Goal: Find specific page/section: Find specific page/section

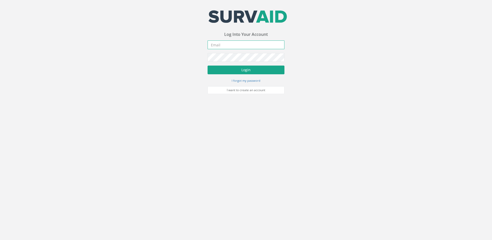
type input "[EMAIL_ADDRESS][DOMAIN_NAME]"
click at [233, 69] on button "Login" at bounding box center [246, 70] width 77 height 9
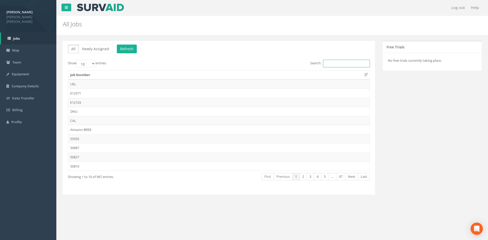
click at [330, 63] on input "Search:" at bounding box center [346, 64] width 47 height 8
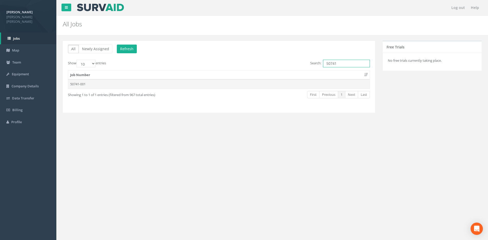
type input "50741"
click at [140, 81] on td "50741-001" at bounding box center [219, 83] width 302 height 9
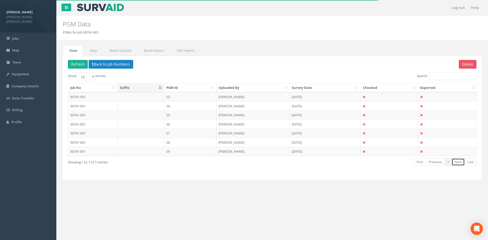
click at [461, 163] on link "Next" at bounding box center [458, 161] width 13 height 7
click at [95, 98] on td "50741-001" at bounding box center [93, 96] width 50 height 9
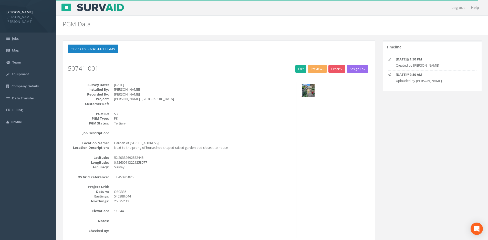
click at [309, 94] on img at bounding box center [308, 90] width 13 height 13
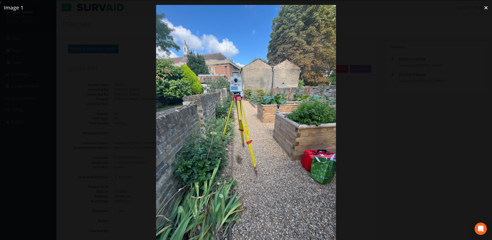
click at [415, 150] on div at bounding box center [246, 125] width 492 height 240
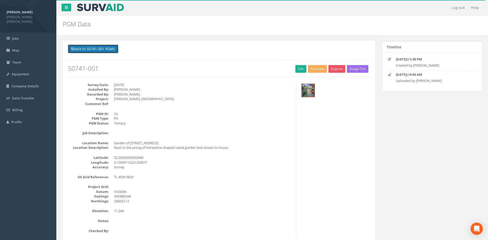
click at [105, 53] on button "Back to 50741-001 PGMs" at bounding box center [93, 49] width 51 height 9
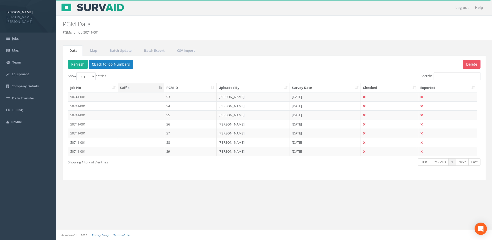
click at [177, 89] on th "PGM ID" at bounding box center [190, 87] width 53 height 9
click at [191, 88] on th "PGM ID" at bounding box center [190, 87] width 53 height 9
click at [91, 77] on select "10 25 50 100" at bounding box center [85, 77] width 19 height 8
select select "25"
click at [77, 73] on select "10 25 50 100" at bounding box center [85, 77] width 19 height 8
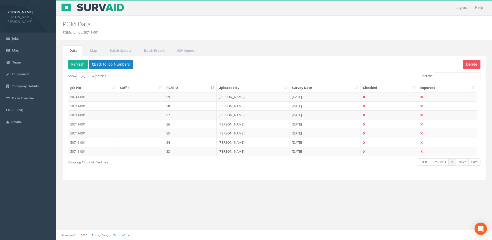
click at [146, 78] on div "Show 10 25 50 100 entries" at bounding box center [169, 77] width 203 height 9
click at [178, 86] on th "PGM ID" at bounding box center [190, 87] width 53 height 9
click at [443, 163] on link "Previous" at bounding box center [439, 161] width 19 height 7
click at [175, 97] on td "S3" at bounding box center [190, 96] width 53 height 9
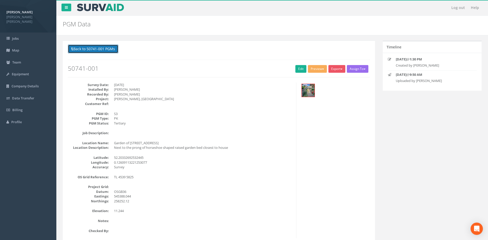
click at [90, 49] on button "Back to 50741-001 PGMs" at bounding box center [93, 49] width 51 height 9
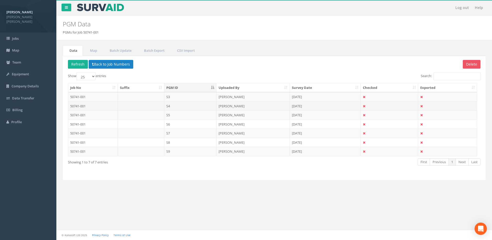
click at [174, 107] on td "S4" at bounding box center [190, 106] width 53 height 9
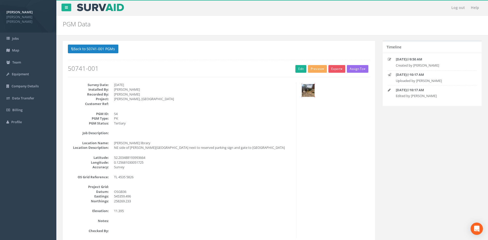
click at [306, 94] on img at bounding box center [308, 90] width 13 height 13
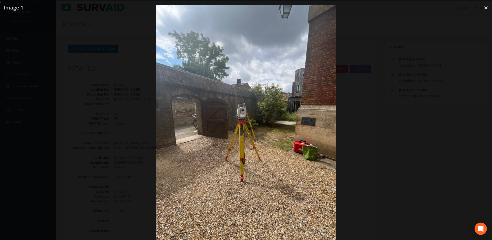
click at [373, 141] on div at bounding box center [246, 125] width 492 height 240
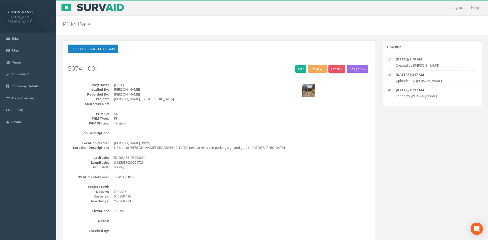
click at [307, 91] on img at bounding box center [308, 90] width 13 height 13
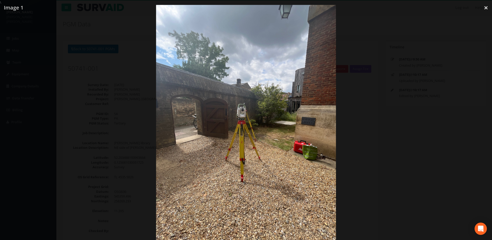
click at [396, 166] on div at bounding box center [246, 125] width 492 height 240
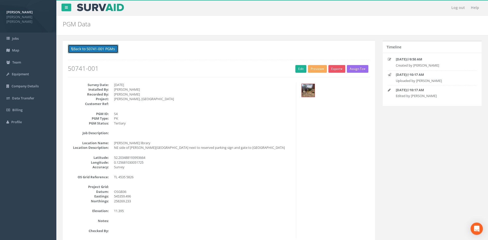
click at [114, 51] on button "Back to 50741-001 PGMs" at bounding box center [93, 49] width 51 height 9
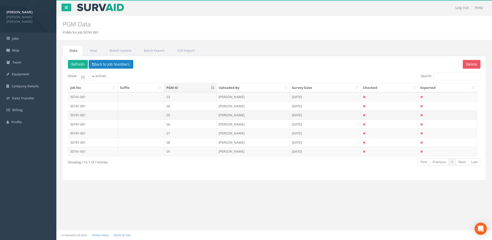
click at [195, 114] on td "S5" at bounding box center [190, 114] width 53 height 9
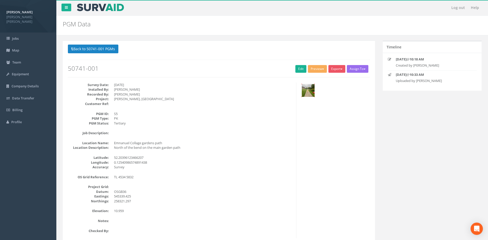
click at [308, 94] on img at bounding box center [308, 90] width 13 height 13
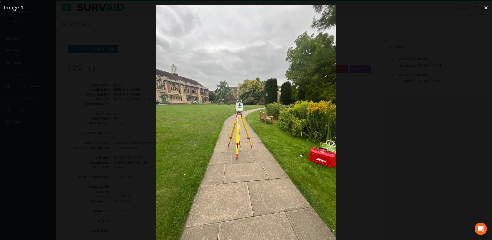
click at [388, 143] on div at bounding box center [246, 125] width 492 height 240
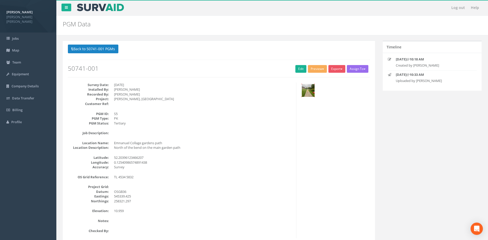
click at [306, 91] on img at bounding box center [308, 90] width 13 height 13
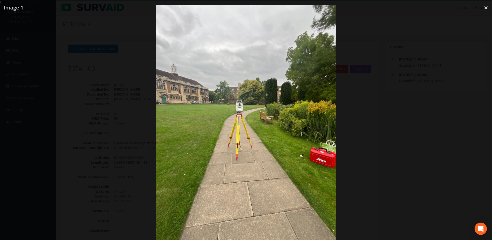
click at [367, 170] on div at bounding box center [246, 125] width 492 height 240
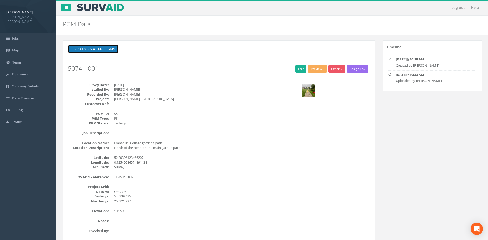
click at [109, 50] on button "Back to 50741-001 PGMs" at bounding box center [93, 49] width 51 height 9
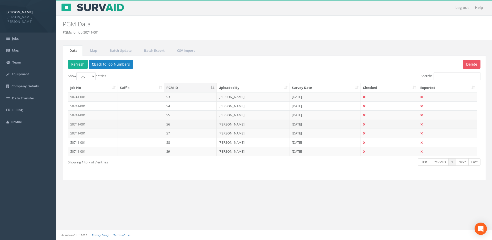
click at [169, 122] on td "S6" at bounding box center [190, 124] width 53 height 9
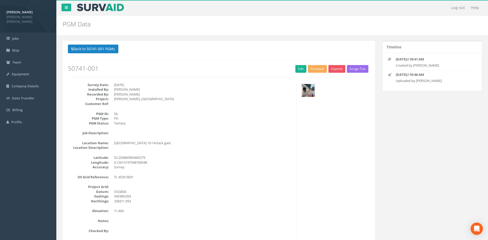
click at [312, 93] on img at bounding box center [308, 90] width 13 height 13
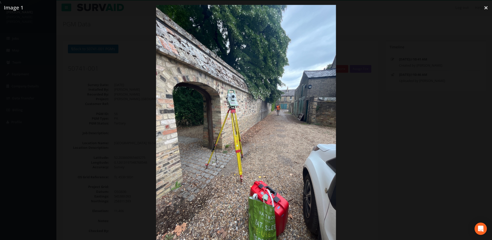
click at [384, 118] on div at bounding box center [246, 125] width 492 height 240
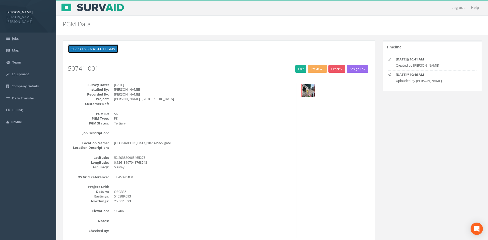
click at [98, 51] on button "Back to 50741-001 PGMs" at bounding box center [93, 49] width 51 height 9
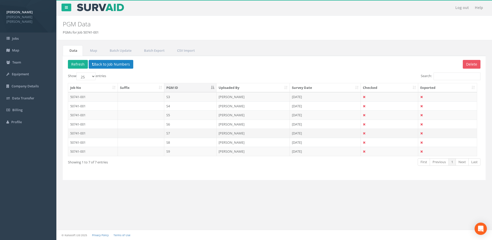
click at [178, 131] on td "S7" at bounding box center [190, 133] width 53 height 9
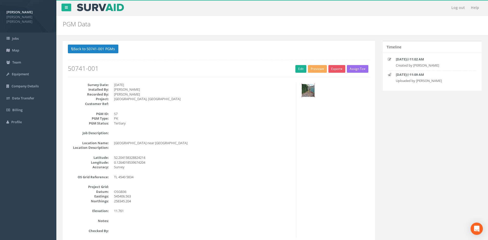
click at [309, 93] on img at bounding box center [308, 90] width 13 height 13
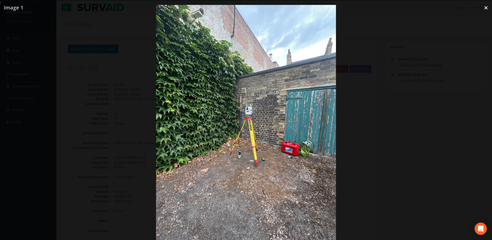
click at [377, 144] on div at bounding box center [246, 125] width 492 height 240
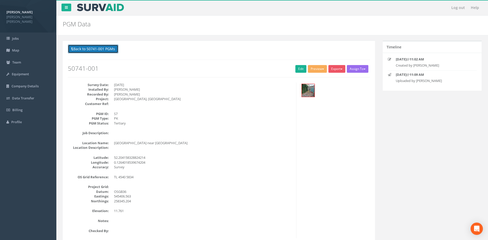
click at [105, 50] on button "Back to 50741-001 PGMs" at bounding box center [93, 49] width 51 height 9
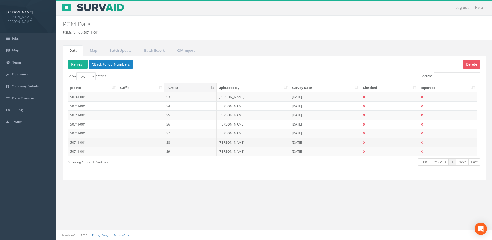
click at [172, 142] on td "S8" at bounding box center [190, 142] width 53 height 9
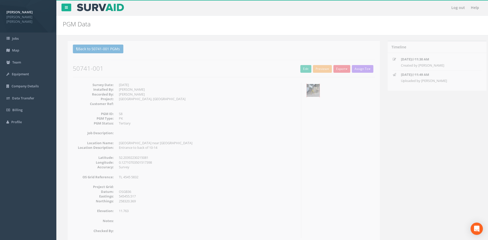
click at [312, 91] on img at bounding box center [308, 90] width 13 height 13
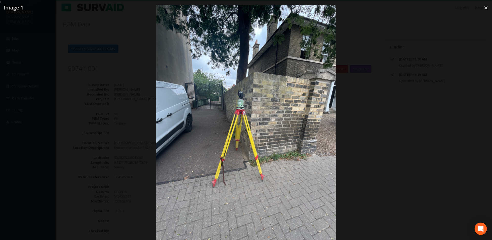
click at [372, 125] on div at bounding box center [246, 125] width 492 height 240
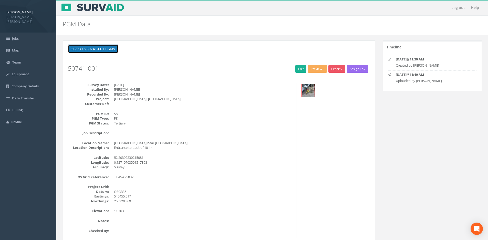
click at [85, 52] on button "Back to 50741-001 PGMs" at bounding box center [93, 49] width 51 height 9
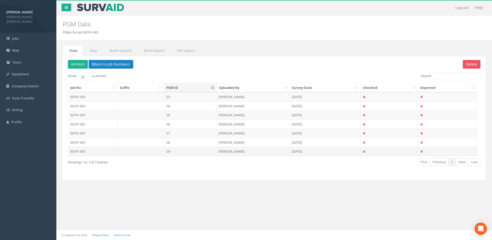
click at [183, 151] on td "S9" at bounding box center [190, 151] width 53 height 9
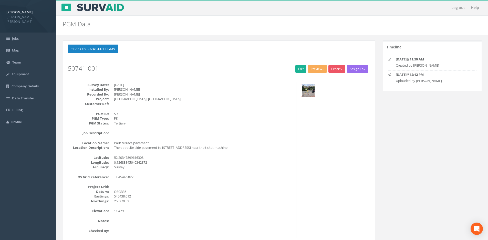
click at [310, 88] on img at bounding box center [308, 90] width 13 height 13
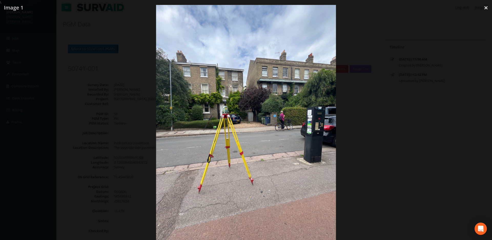
click at [390, 152] on div at bounding box center [246, 125] width 492 height 240
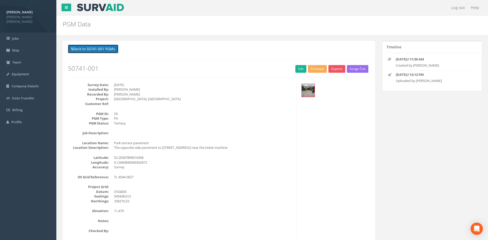
click at [100, 49] on button "Back to 50741-001 PGMs" at bounding box center [93, 49] width 51 height 9
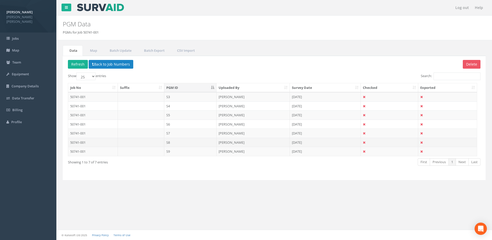
click at [193, 140] on td "S8" at bounding box center [190, 142] width 53 height 9
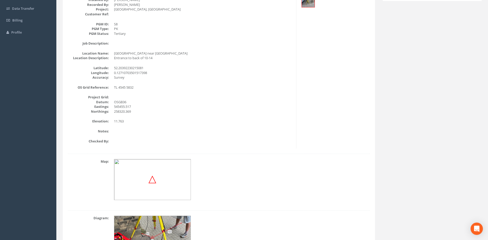
scroll to position [136, 0]
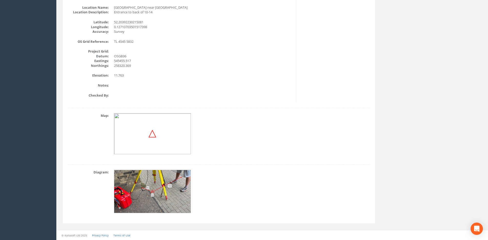
click at [183, 187] on img at bounding box center [152, 191] width 77 height 43
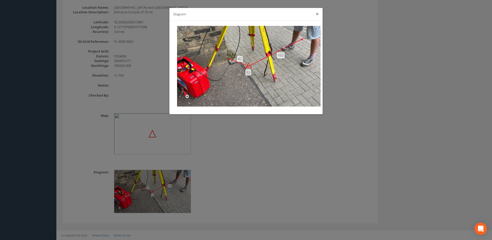
click at [318, 13] on button "×" at bounding box center [317, 13] width 3 height 5
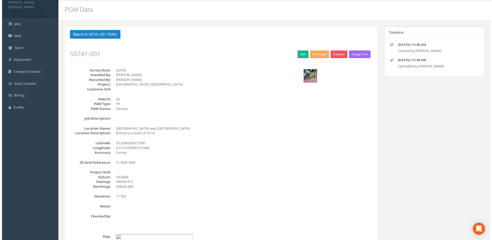
scroll to position [0, 0]
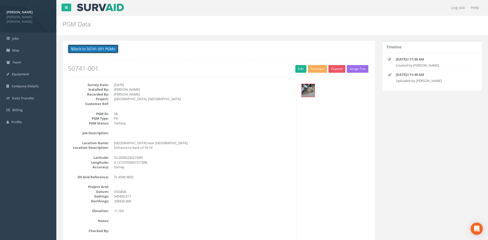
click at [112, 49] on button "Back to 50741-001 PGMs" at bounding box center [93, 49] width 51 height 9
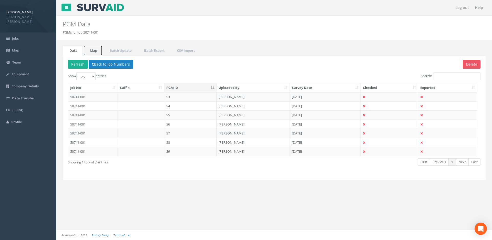
click at [99, 51] on link "Map" at bounding box center [92, 50] width 19 height 11
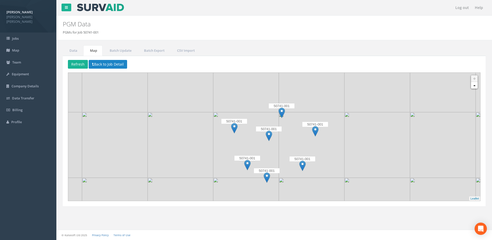
drag, startPoint x: 260, startPoint y: 97, endPoint x: 261, endPoint y: 111, distance: 14.1
click at [261, 111] on img at bounding box center [246, 80] width 66 height 66
